Goal: Information Seeking & Learning: Check status

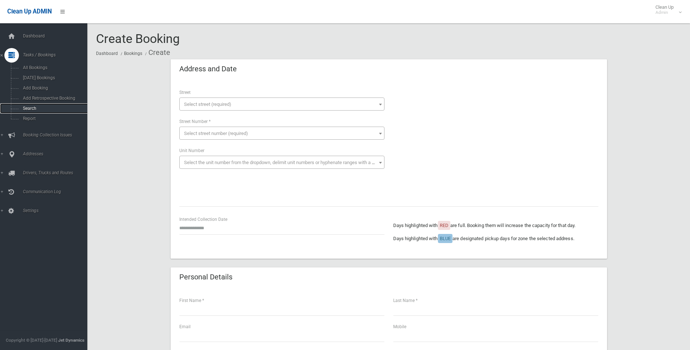
click at [23, 112] on link "Search" at bounding box center [46, 108] width 93 height 10
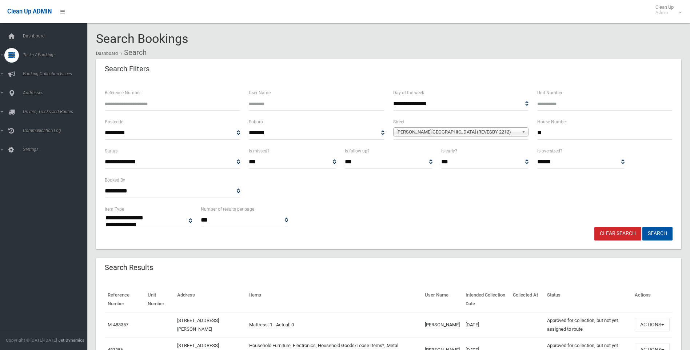
select select
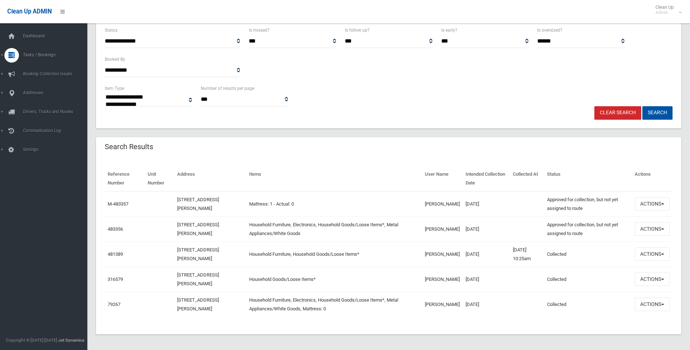
scroll to position [123, 0]
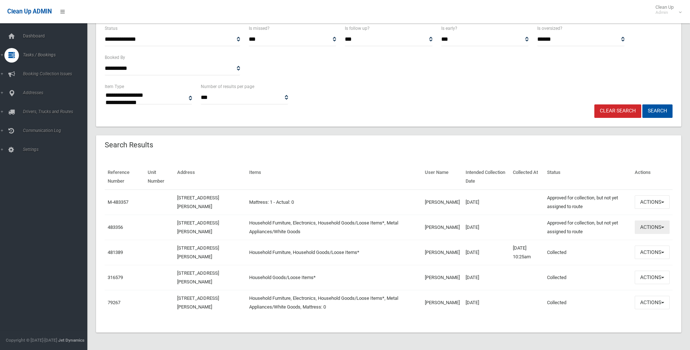
click at [654, 225] on button "Actions" at bounding box center [652, 227] width 35 height 13
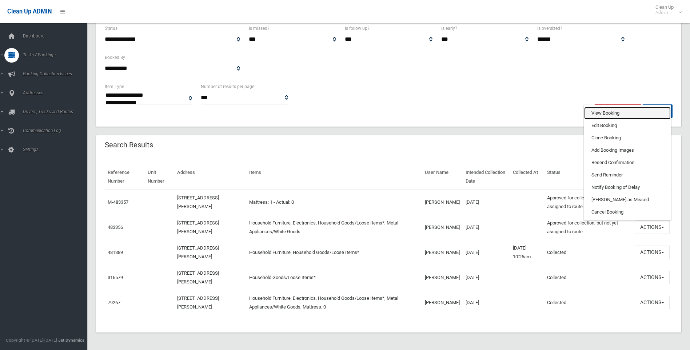
click at [615, 112] on link "View Booking" at bounding box center [628, 113] width 87 height 12
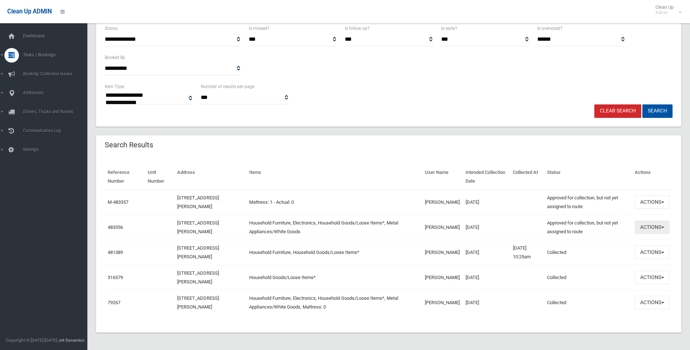
click at [658, 221] on button "Actions" at bounding box center [652, 227] width 35 height 13
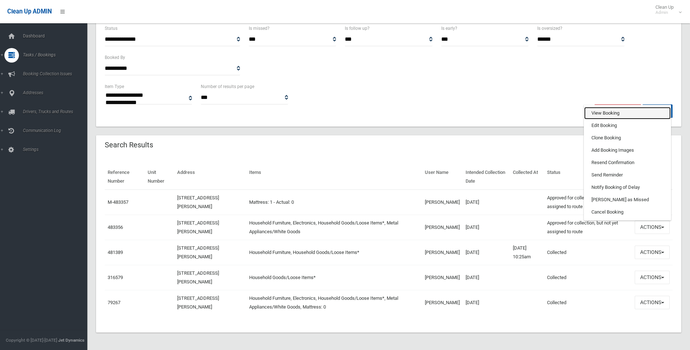
click at [603, 114] on link "View Booking" at bounding box center [628, 113] width 87 height 12
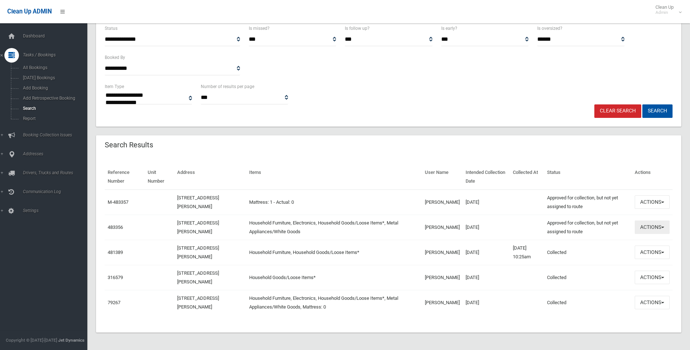
click at [648, 230] on button "Actions" at bounding box center [652, 227] width 35 height 13
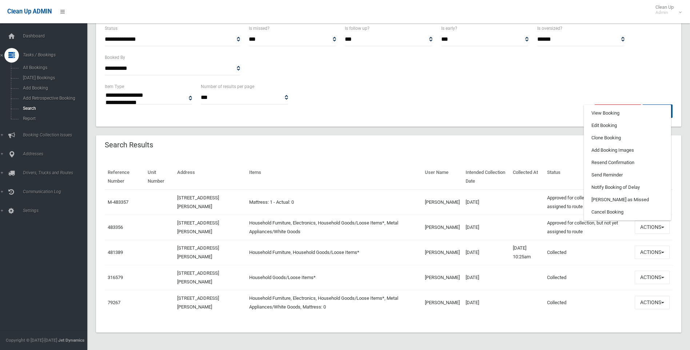
click at [566, 109] on div "Clear Search Search" at bounding box center [388, 110] width 577 height 13
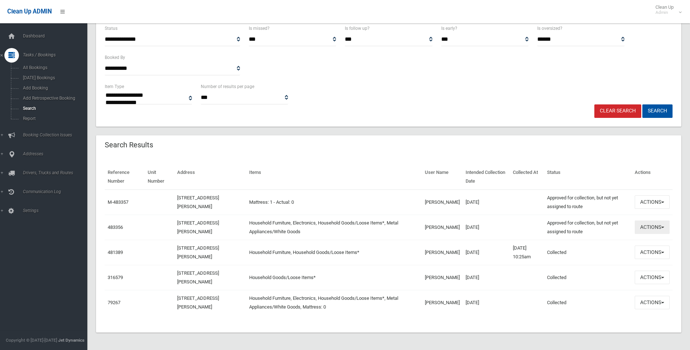
drag, startPoint x: 650, startPoint y: 227, endPoint x: 638, endPoint y: 220, distance: 14.2
click at [649, 227] on button "Actions" at bounding box center [652, 227] width 35 height 13
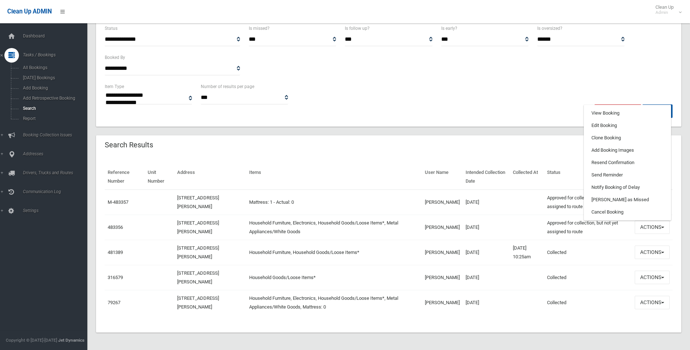
click at [556, 112] on div "Clear Search Search" at bounding box center [388, 110] width 577 height 13
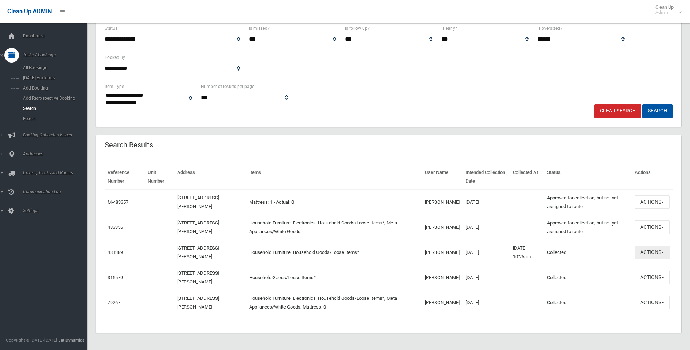
click at [642, 251] on button "Actions" at bounding box center [652, 252] width 35 height 13
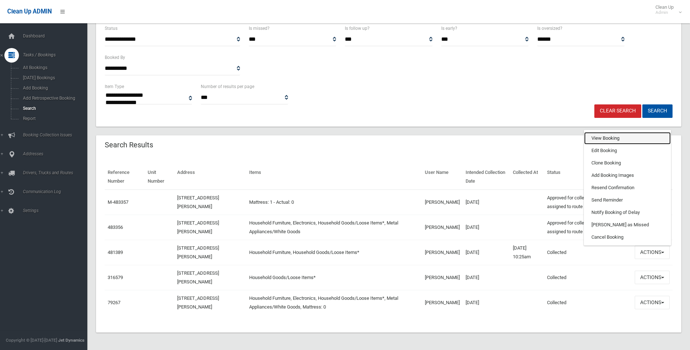
click at [612, 135] on link "View Booking" at bounding box center [628, 138] width 87 height 12
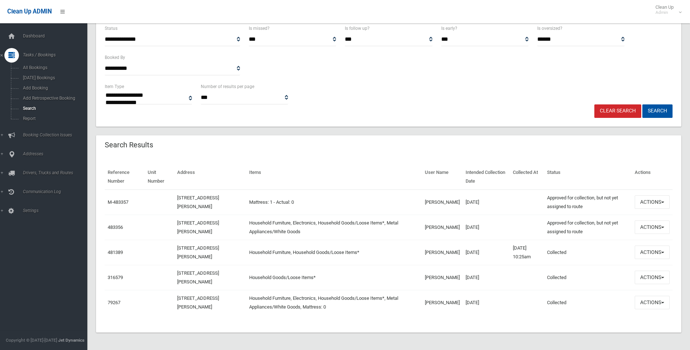
drag, startPoint x: 595, startPoint y: 260, endPoint x: 303, endPoint y: 155, distance: 311.1
click at [303, 155] on div "Search Results Reference Number Unit Number Address Items User Name Intended Co…" at bounding box center [389, 233] width 586 height 197
click at [303, 155] on div "Search Results" at bounding box center [389, 145] width 586 height 20
drag, startPoint x: 585, startPoint y: 255, endPoint x: 540, endPoint y: 187, distance: 81.6
click at [540, 189] on table "Reference Number Unit Number Address Items User Name Intended Collection Date C…" at bounding box center [389, 240] width 568 height 151
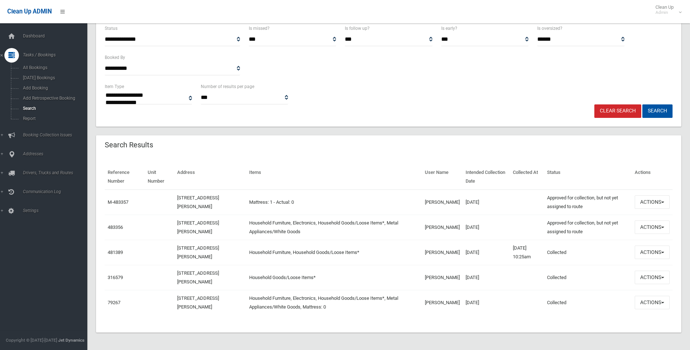
click at [523, 159] on div "Reference Number Unit Number Address Items User Name Intended Collection Date C…" at bounding box center [389, 244] width 586 height 177
drag, startPoint x: 665, startPoint y: 257, endPoint x: 658, endPoint y: 255, distance: 7.4
click at [658, 255] on button "Actions" at bounding box center [652, 252] width 35 height 13
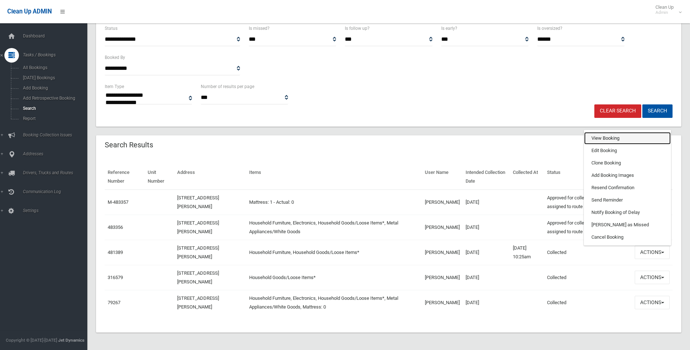
click at [597, 142] on link "View Booking" at bounding box center [628, 138] width 87 height 12
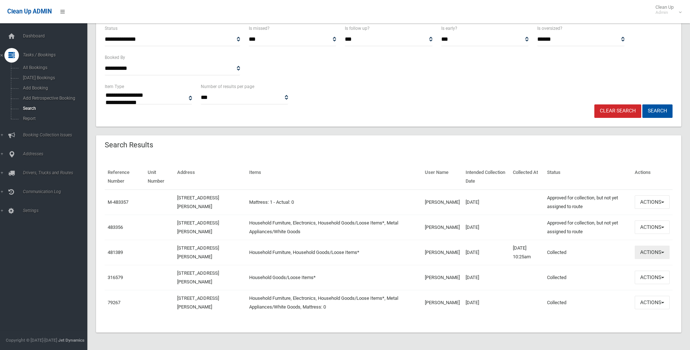
click at [651, 256] on button "Actions" at bounding box center [652, 252] width 35 height 13
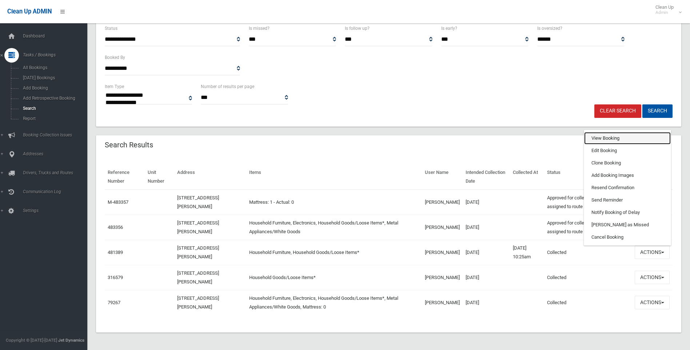
click at [601, 138] on link "View Booking" at bounding box center [628, 138] width 87 height 12
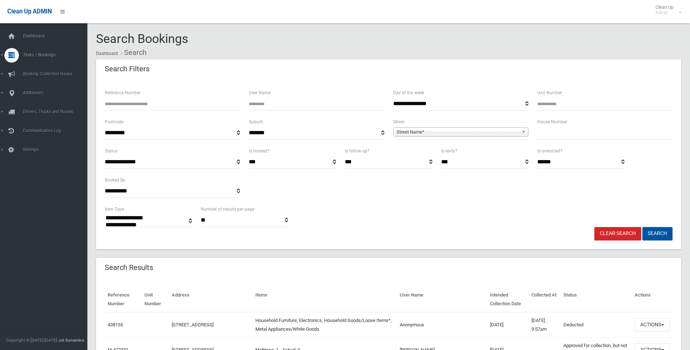
select select
click at [550, 131] on input "text" at bounding box center [605, 132] width 135 height 13
type input "**"
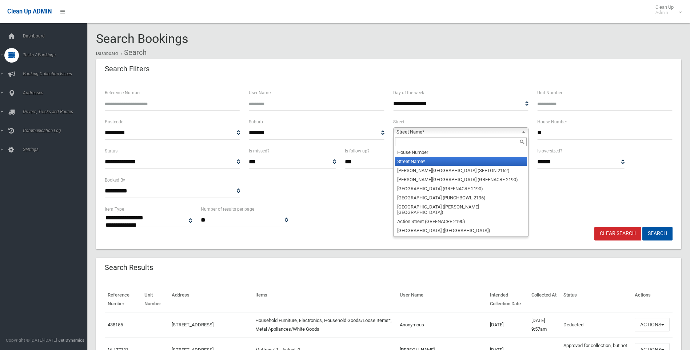
click at [464, 135] on span "Street Name*" at bounding box center [458, 132] width 122 height 9
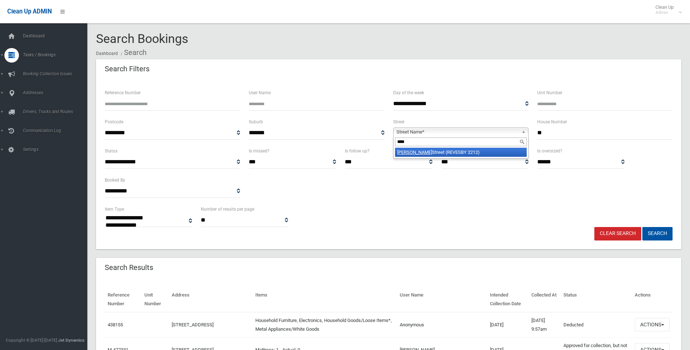
type input "****"
drag, startPoint x: 454, startPoint y: 155, endPoint x: 480, endPoint y: 154, distance: 26.2
click at [454, 155] on li "Vega Street (REVESBY 2212)" at bounding box center [461, 152] width 132 height 9
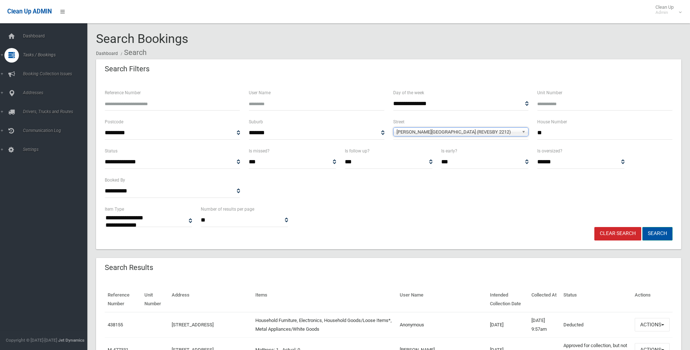
click at [658, 228] on button "Search" at bounding box center [658, 233] width 30 height 13
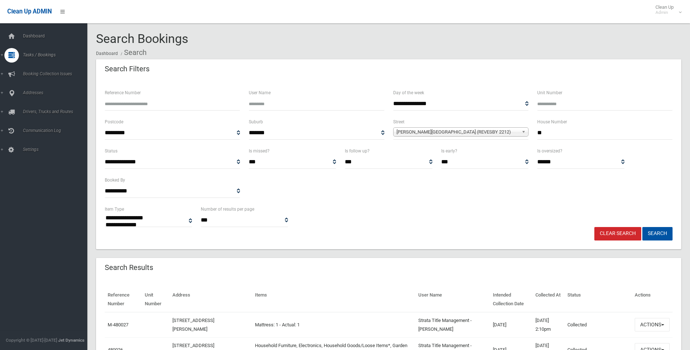
select select
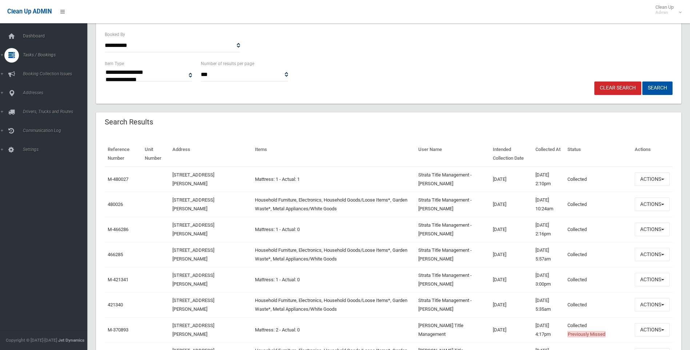
scroll to position [182, 0]
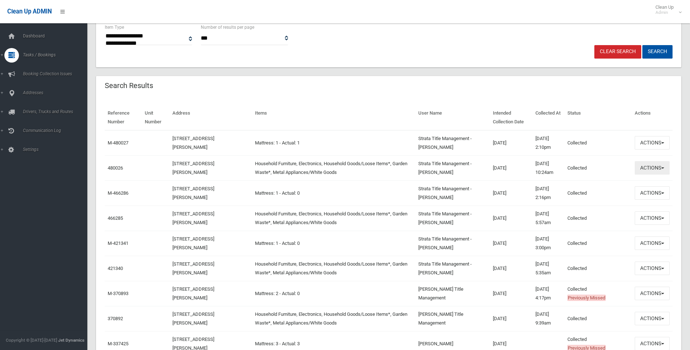
click at [659, 169] on button "Actions" at bounding box center [652, 167] width 35 height 13
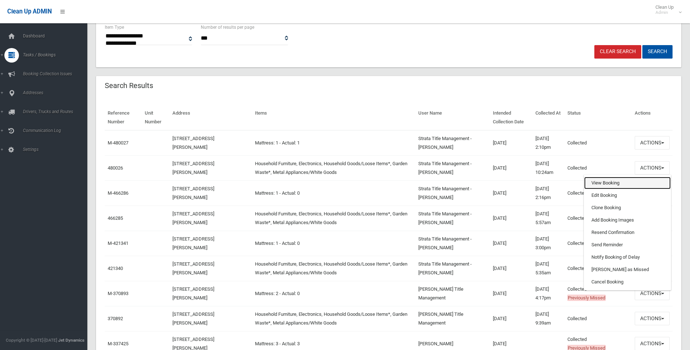
click at [636, 186] on link "View Booking" at bounding box center [628, 183] width 87 height 12
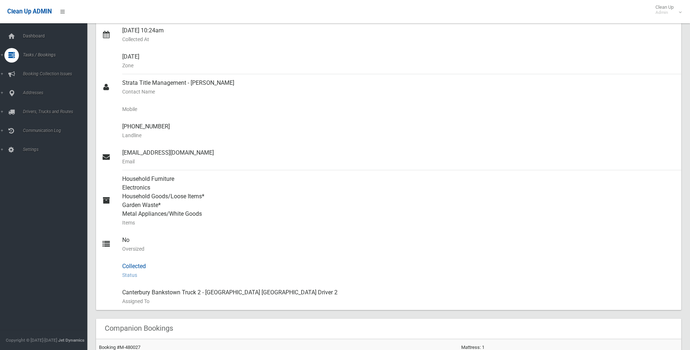
scroll to position [159, 0]
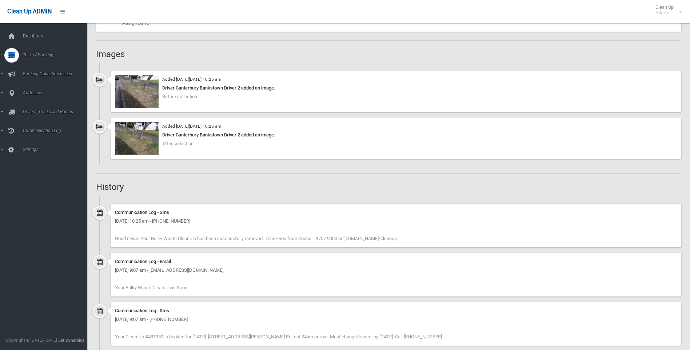
scroll to position [323, 0]
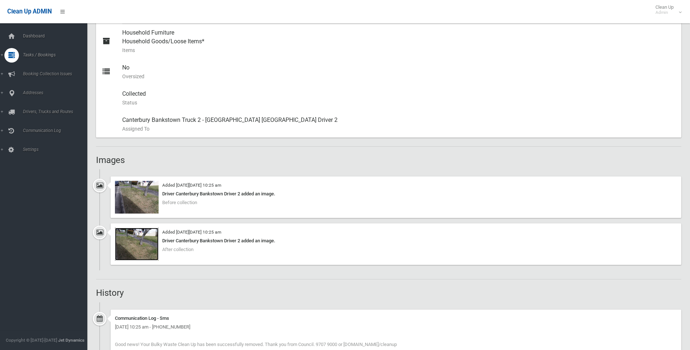
click at [143, 260] on img at bounding box center [137, 244] width 44 height 33
click at [151, 192] on img at bounding box center [137, 197] width 44 height 33
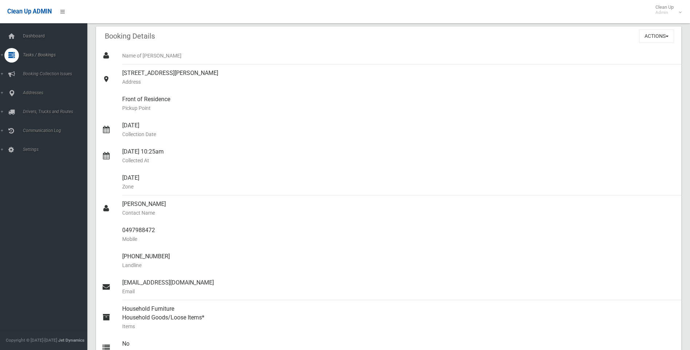
scroll to position [0, 0]
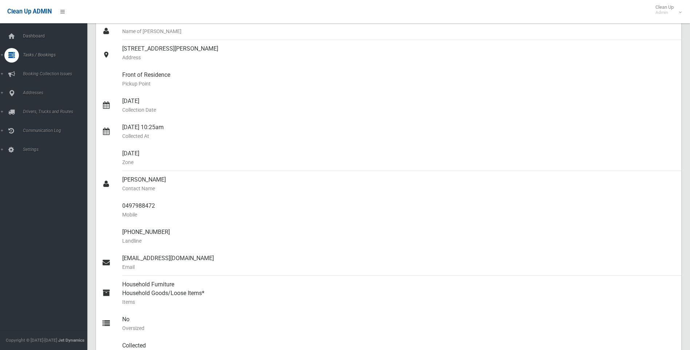
scroll to position [73, 0]
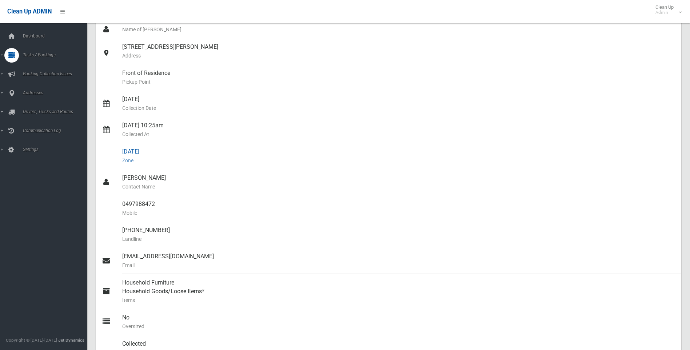
drag, startPoint x: 188, startPoint y: 190, endPoint x: 197, endPoint y: 162, distance: 30.1
click at [111, 151] on ul "Name of [PERSON_NAME] [STREET_ADDRESS][PERSON_NAME] Address Front of Residence …" at bounding box center [389, 204] width 586 height 367
click at [258, 140] on div "04/09/2025 10:25am Collected At" at bounding box center [399, 130] width 554 height 26
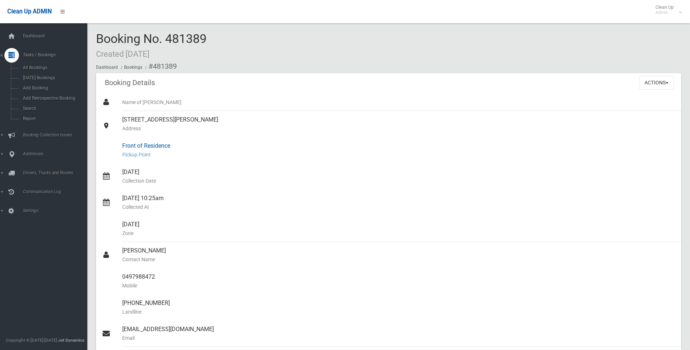
drag, startPoint x: 111, startPoint y: 122, endPoint x: 284, endPoint y: 143, distance: 173.9
click at [267, 143] on ul "Name of [PERSON_NAME] [STREET_ADDRESS][PERSON_NAME] Address Front of Residence …" at bounding box center [389, 277] width 586 height 367
click at [283, 143] on div "Front of Residence [GEOGRAPHIC_DATA]" at bounding box center [399, 150] width 554 height 26
drag, startPoint x: 145, startPoint y: 128, endPoint x: 110, endPoint y: 116, distance: 36.9
click at [112, 117] on link "[STREET_ADDRESS][PERSON_NAME] Address" at bounding box center [389, 124] width 586 height 26
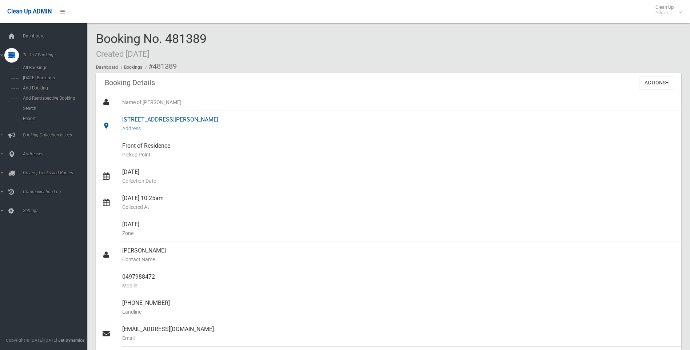
click at [106, 114] on div at bounding box center [112, 124] width 20 height 26
click at [124, 118] on div "[STREET_ADDRESS][PERSON_NAME] Address" at bounding box center [399, 124] width 554 height 26
drag, startPoint x: 145, startPoint y: 128, endPoint x: 114, endPoint y: 116, distance: 33.3
click at [114, 116] on link "[STREET_ADDRESS][PERSON_NAME] Address" at bounding box center [389, 124] width 586 height 26
click at [114, 116] on div at bounding box center [112, 124] width 20 height 26
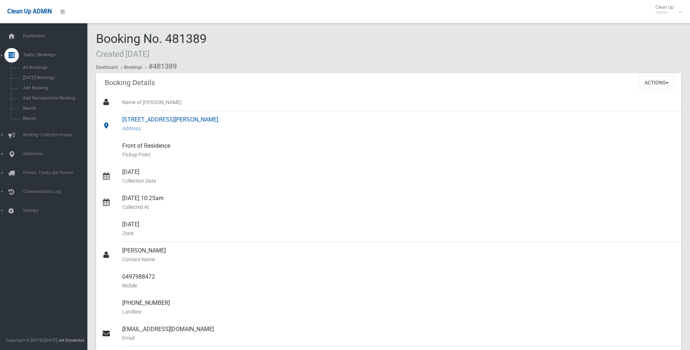
drag, startPoint x: 114, startPoint y: 116, endPoint x: 146, endPoint y: 129, distance: 34.5
click at [146, 129] on link "[STREET_ADDRESS][PERSON_NAME] Address" at bounding box center [389, 124] width 586 height 26
drag, startPoint x: 146, startPoint y: 129, endPoint x: 120, endPoint y: 119, distance: 27.3
click at [120, 119] on link "[STREET_ADDRESS][PERSON_NAME] Address" at bounding box center [389, 124] width 586 height 26
click at [120, 119] on div at bounding box center [112, 124] width 20 height 26
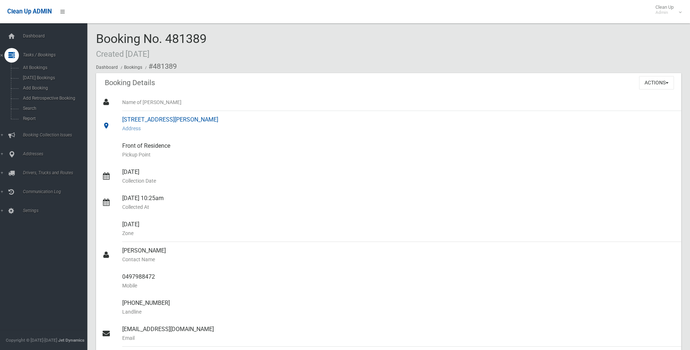
drag, startPoint x: 120, startPoint y: 119, endPoint x: 153, endPoint y: 134, distance: 35.7
click at [153, 134] on link "[STREET_ADDRESS][PERSON_NAME] Address" at bounding box center [389, 124] width 586 height 26
drag, startPoint x: 153, startPoint y: 134, endPoint x: 110, endPoint y: 116, distance: 46.7
click at [110, 116] on link "[STREET_ADDRESS][PERSON_NAME] Address" at bounding box center [389, 124] width 586 height 26
click at [110, 116] on div at bounding box center [112, 124] width 20 height 26
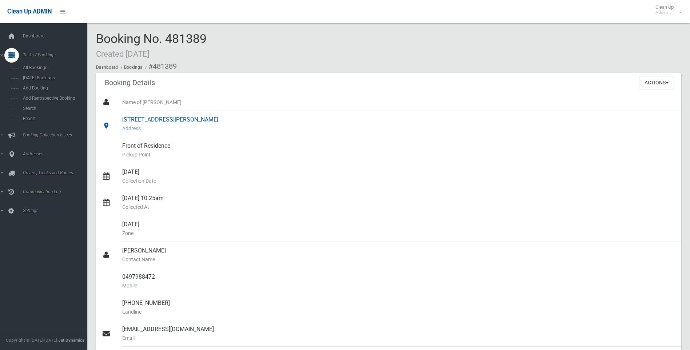
drag, startPoint x: 110, startPoint y: 116, endPoint x: 151, endPoint y: 129, distance: 43.8
click at [151, 129] on link "[STREET_ADDRESS][PERSON_NAME] Address" at bounding box center [389, 124] width 586 height 26
drag, startPoint x: 151, startPoint y: 129, endPoint x: 120, endPoint y: 116, distance: 33.3
click at [120, 116] on link "[STREET_ADDRESS][PERSON_NAME] Address" at bounding box center [389, 124] width 586 height 26
click at [120, 116] on div at bounding box center [112, 124] width 20 height 26
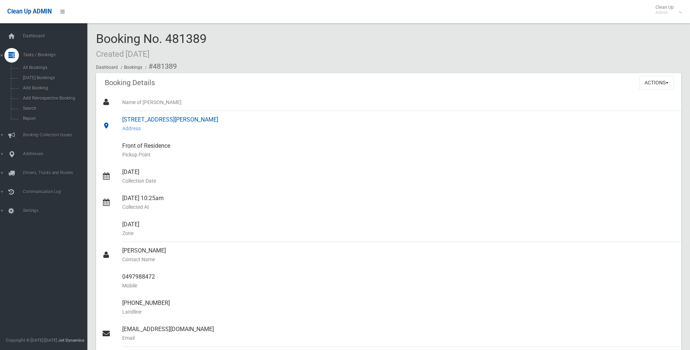
drag, startPoint x: 123, startPoint y: 117, endPoint x: 150, endPoint y: 130, distance: 29.0
click at [150, 130] on div "[STREET_ADDRESS][PERSON_NAME] Address" at bounding box center [399, 124] width 554 height 26
click at [150, 130] on small "Address" at bounding box center [399, 128] width 554 height 9
drag, startPoint x: 147, startPoint y: 130, endPoint x: 120, endPoint y: 120, distance: 27.7
click at [120, 120] on link "[STREET_ADDRESS][PERSON_NAME] Address" at bounding box center [389, 124] width 586 height 26
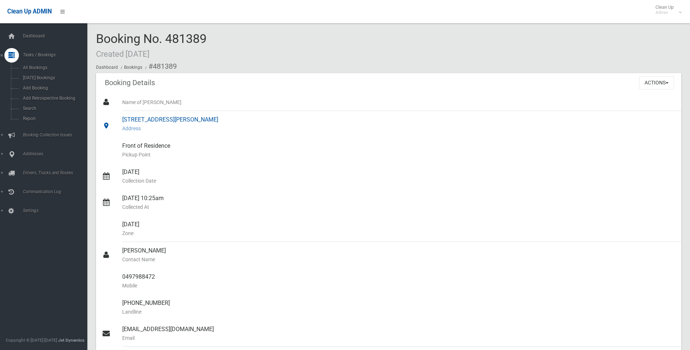
click at [120, 120] on div at bounding box center [112, 124] width 20 height 26
drag, startPoint x: 123, startPoint y: 119, endPoint x: 147, endPoint y: 129, distance: 25.5
click at [147, 129] on div "[STREET_ADDRESS][PERSON_NAME] Address" at bounding box center [399, 124] width 554 height 26
click at [147, 129] on small "Address" at bounding box center [399, 128] width 554 height 9
drag, startPoint x: 147, startPoint y: 129, endPoint x: 122, endPoint y: 121, distance: 25.6
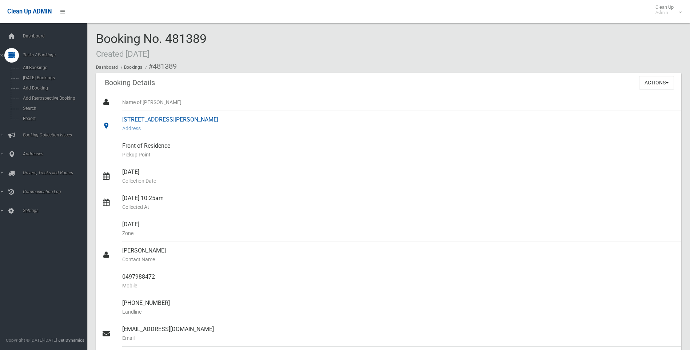
click at [122, 121] on div "[STREET_ADDRESS][PERSON_NAME] Address" at bounding box center [399, 124] width 554 height 26
drag, startPoint x: 122, startPoint y: 121, endPoint x: 148, endPoint y: 131, distance: 27.5
click at [148, 131] on div "[STREET_ADDRESS][PERSON_NAME] Address" at bounding box center [399, 124] width 554 height 26
click at [148, 131] on small "Address" at bounding box center [399, 128] width 554 height 9
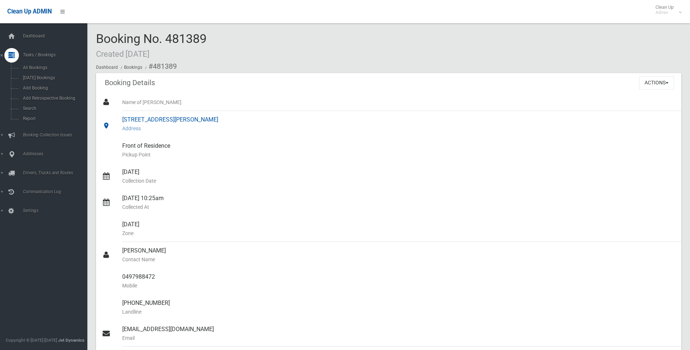
drag, startPoint x: 129, startPoint y: 124, endPoint x: 116, endPoint y: 118, distance: 14.3
click at [116, 118] on link "[STREET_ADDRESS][PERSON_NAME] Address" at bounding box center [389, 124] width 586 height 26
click at [116, 118] on div at bounding box center [112, 124] width 20 height 26
drag, startPoint x: 123, startPoint y: 116, endPoint x: 153, endPoint y: 129, distance: 32.4
click at [148, 127] on div "[STREET_ADDRESS][PERSON_NAME] Address" at bounding box center [399, 124] width 554 height 26
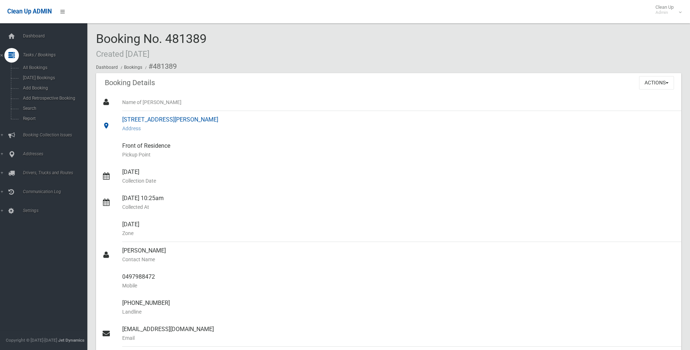
click at [153, 129] on small "Address" at bounding box center [399, 128] width 554 height 9
drag, startPoint x: 153, startPoint y: 129, endPoint x: 119, endPoint y: 116, distance: 36.3
click at [119, 116] on link "[STREET_ADDRESS][PERSON_NAME] Address" at bounding box center [389, 124] width 586 height 26
click at [119, 116] on div at bounding box center [112, 124] width 20 height 26
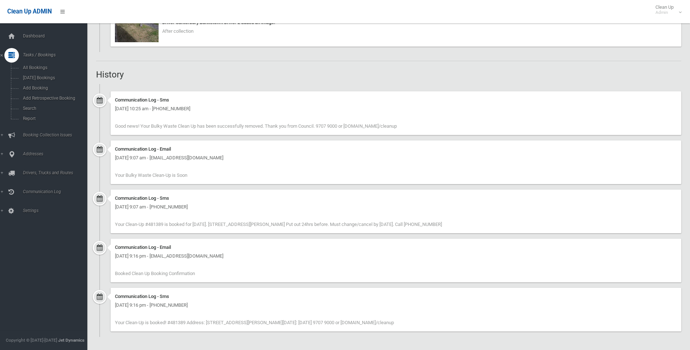
scroll to position [359, 0]
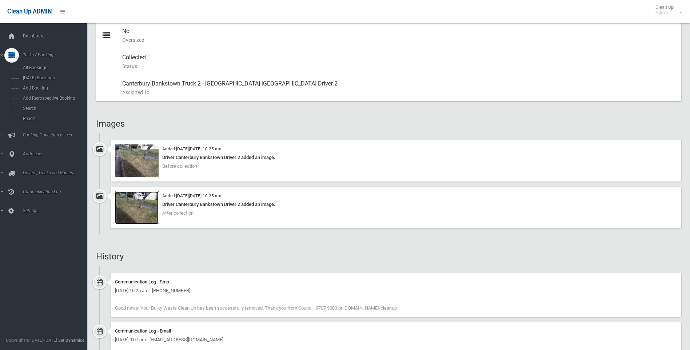
click at [141, 203] on img at bounding box center [137, 207] width 44 height 33
click at [130, 203] on img at bounding box center [137, 207] width 44 height 33
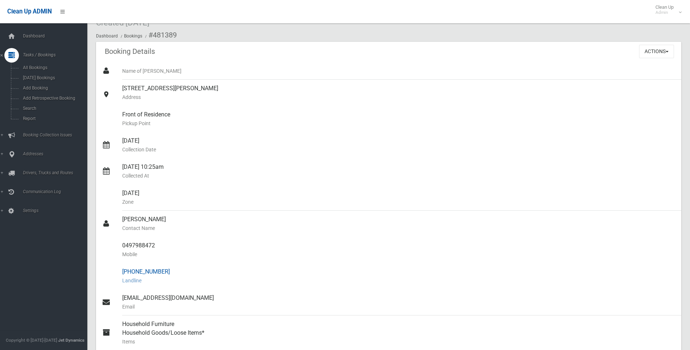
scroll to position [0, 0]
